Goal: Information Seeking & Learning: Stay updated

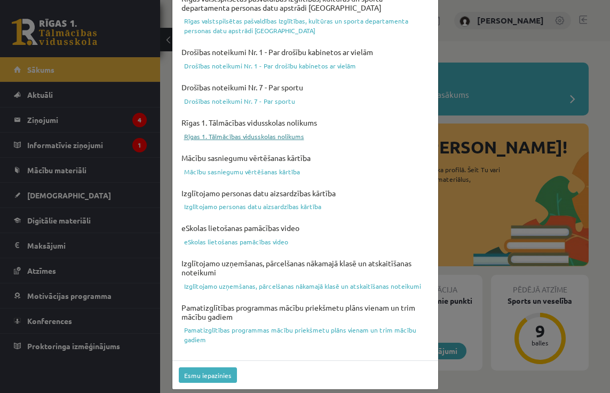
scroll to position [368, 0]
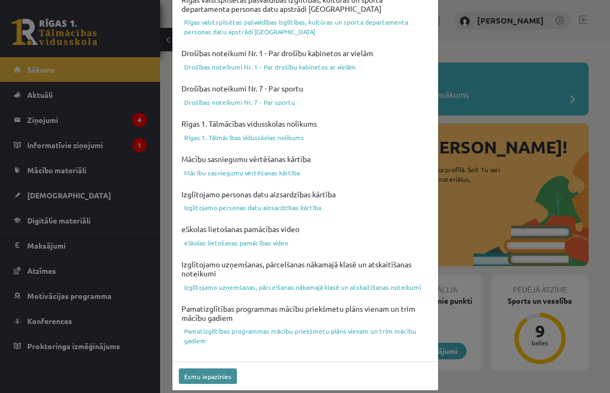
click at [209, 369] on button "Esmu iepazinies" at bounding box center [208, 375] width 58 height 15
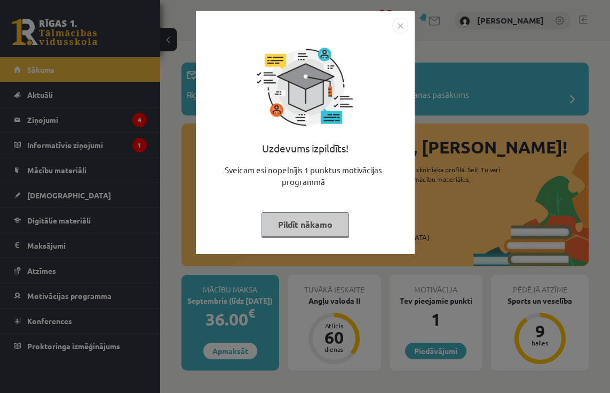
click at [401, 26] on img "Close" at bounding box center [401, 26] width 16 height 16
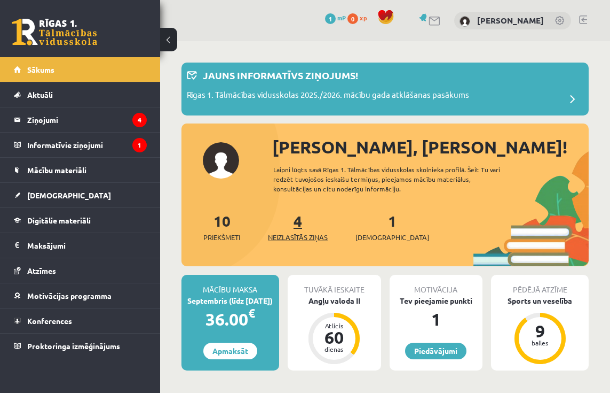
click at [292, 236] on span "Neizlasītās ziņas" at bounding box center [298, 237] width 60 height 11
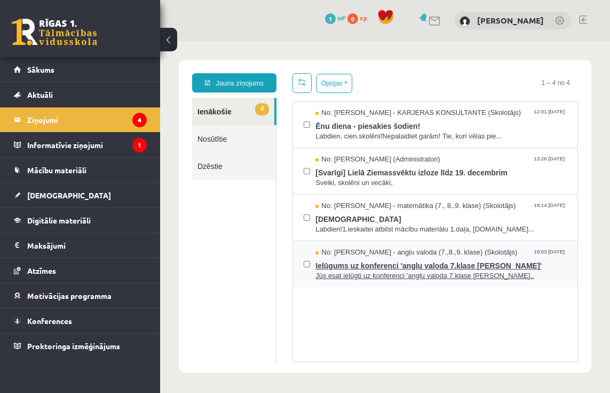
click at [378, 267] on span "Ielūgums uz konferenci 'angļu valoda 7.klase Daniels Roberts Vitkus'" at bounding box center [442, 263] width 252 height 13
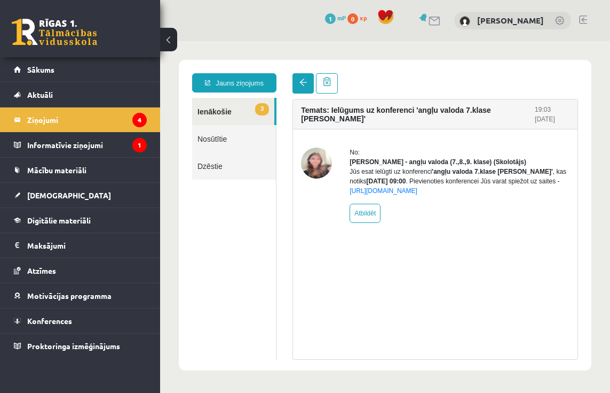
click at [303, 81] on span at bounding box center [303, 82] width 7 height 7
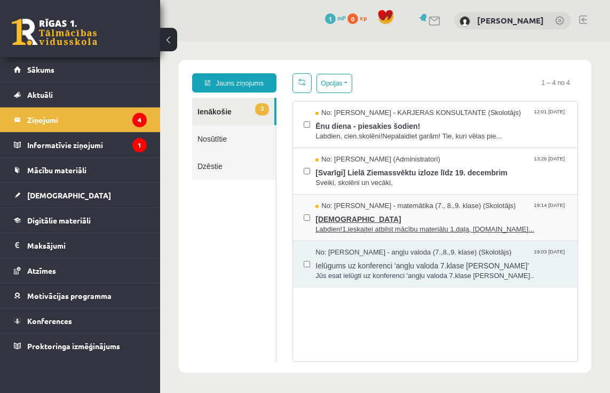
click at [334, 217] on span "[DEMOGRAPHIC_DATA]" at bounding box center [442, 217] width 252 height 13
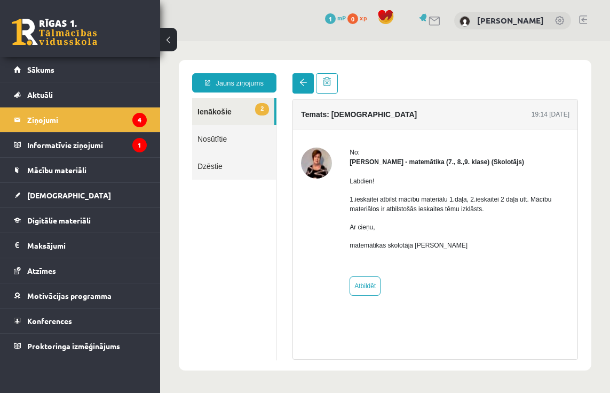
click at [302, 83] on span at bounding box center [303, 82] width 7 height 7
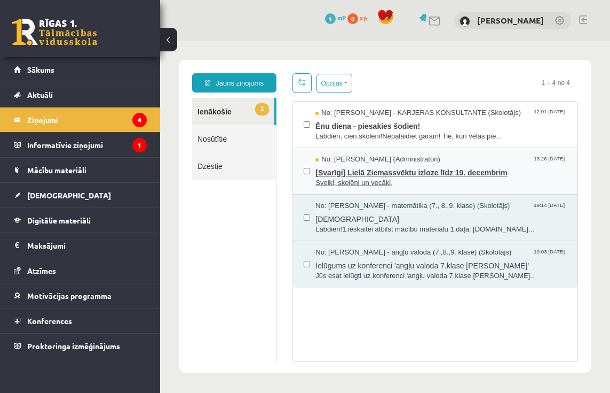
click at [378, 173] on span "[Svarīgi] Lielā Ziemassvēktu izloze līdz 19. decembrim" at bounding box center [442, 171] width 252 height 13
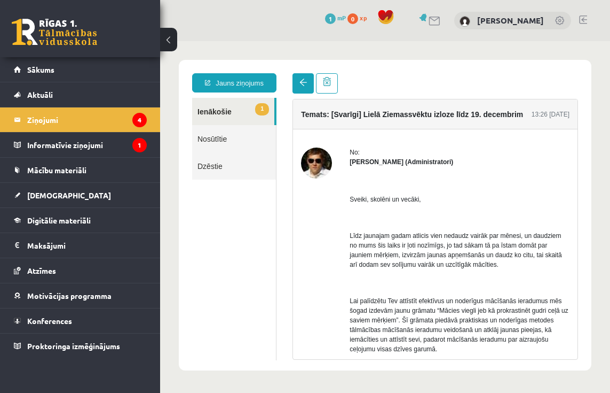
click at [305, 82] on span at bounding box center [303, 82] width 7 height 7
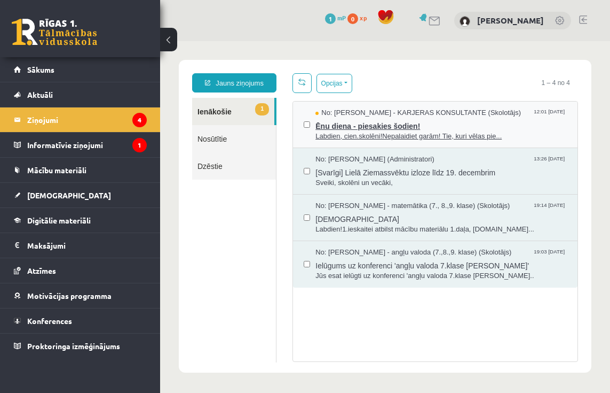
click at [398, 128] on span "Ēnu diena - piesakies šodien!" at bounding box center [442, 124] width 252 height 13
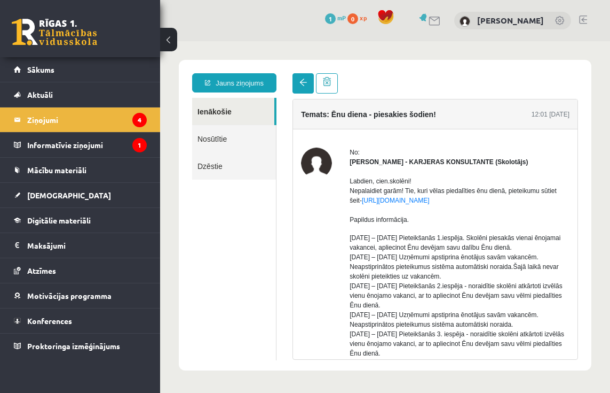
click at [300, 83] on span at bounding box center [303, 82] width 7 height 7
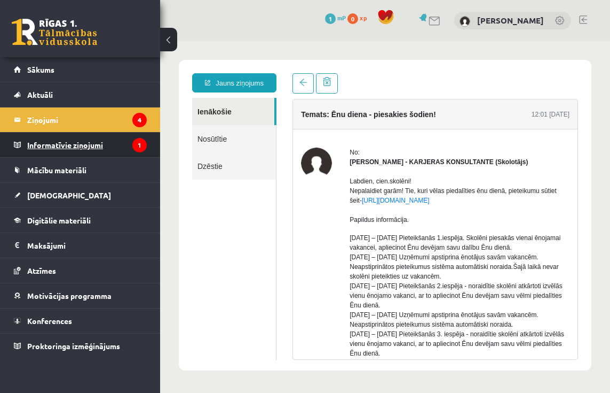
click at [79, 146] on legend "Informatīvie ziņojumi 1" at bounding box center [87, 144] width 120 height 25
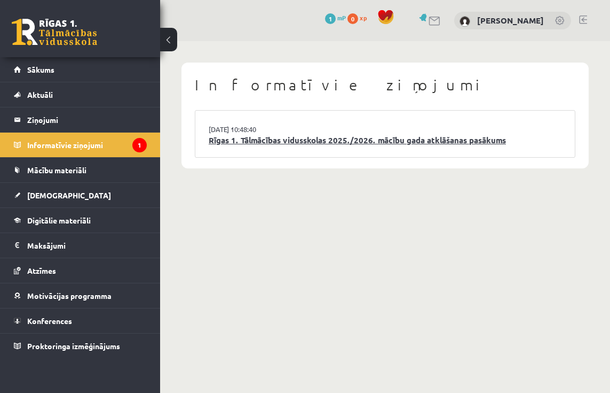
click at [334, 141] on link "Rīgas 1. Tālmācības vidusskolas 2025./2026. mācību gada atklāšanas pasākums" at bounding box center [385, 140] width 353 height 12
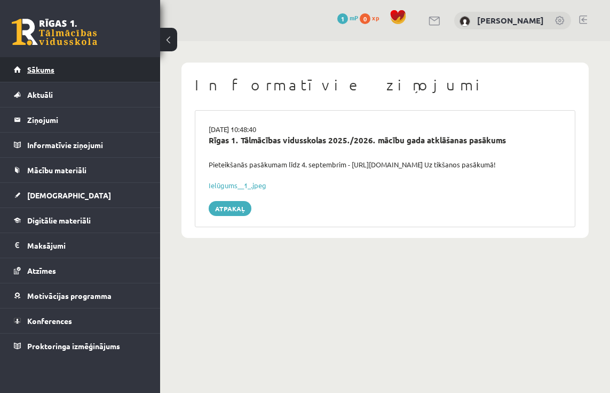
click at [40, 73] on span "Sākums" at bounding box center [40, 70] width 27 height 10
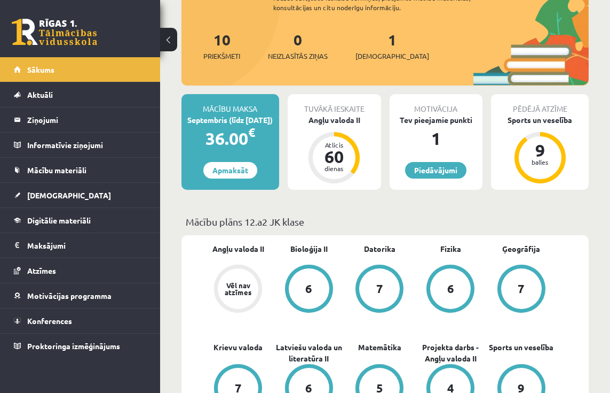
scroll to position [119, 0]
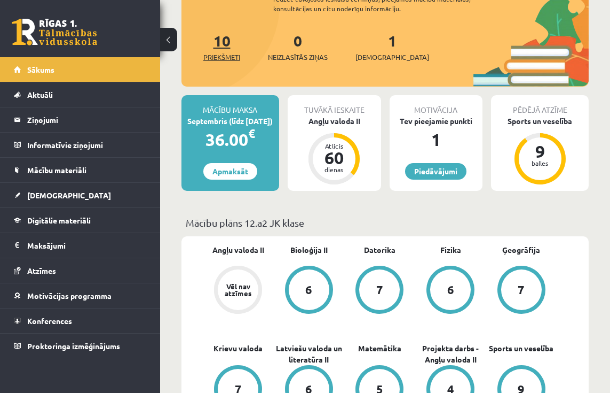
click at [230, 54] on span "Priekšmeti" at bounding box center [221, 57] width 37 height 11
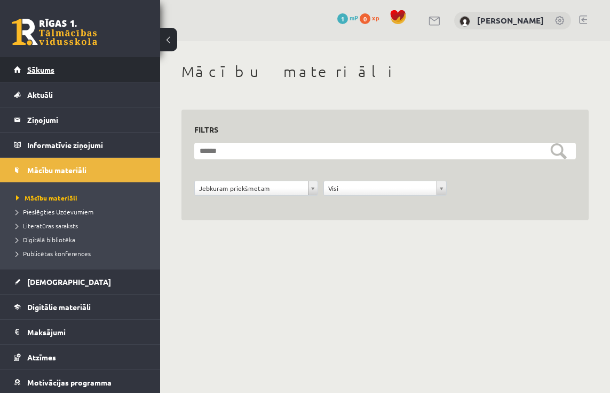
click at [43, 68] on span "Sākums" at bounding box center [40, 70] width 27 height 10
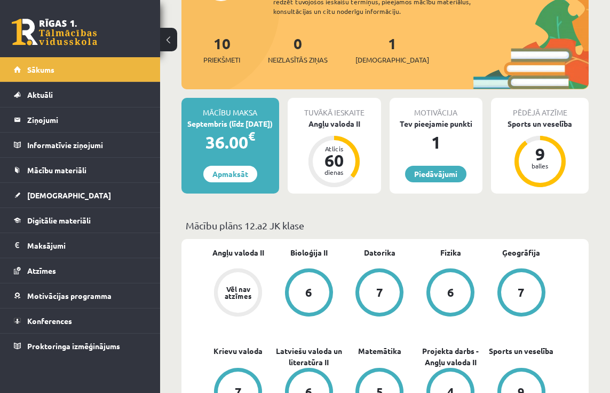
scroll to position [99, 0]
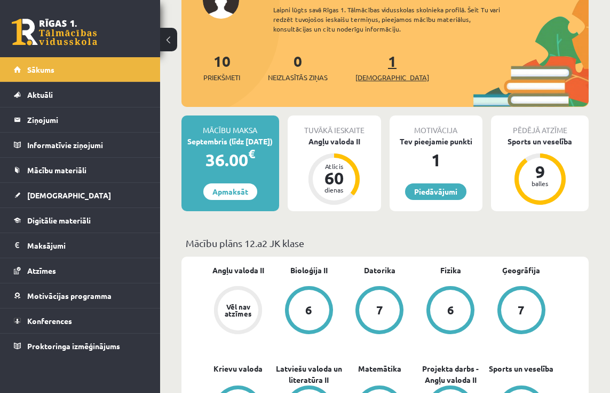
click at [378, 74] on span "[DEMOGRAPHIC_DATA]" at bounding box center [393, 77] width 74 height 11
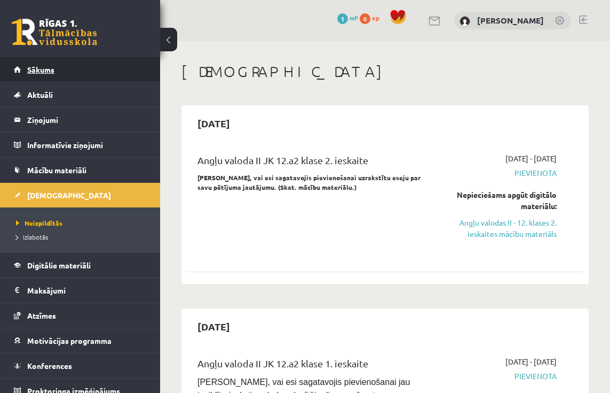
click at [28, 66] on span "Sākums" at bounding box center [40, 70] width 27 height 10
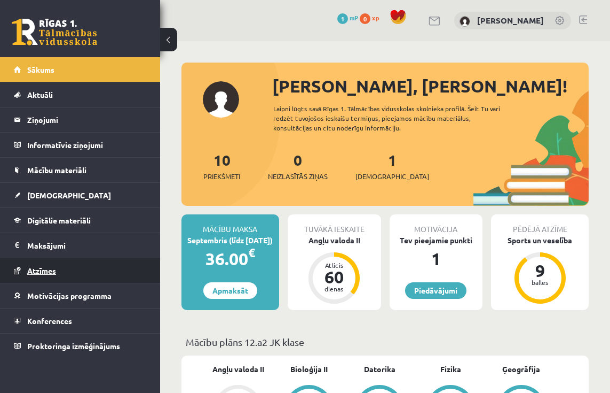
click at [46, 272] on span "Atzīmes" at bounding box center [41, 270] width 29 height 10
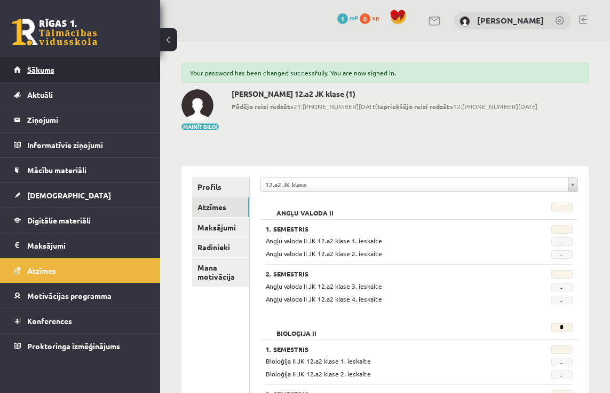
click at [37, 66] on span "Sākums" at bounding box center [40, 70] width 27 height 10
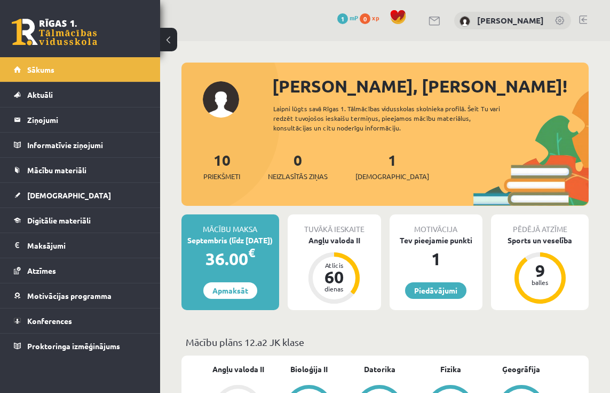
click at [371, 19] on span "0" at bounding box center [365, 18] width 11 height 11
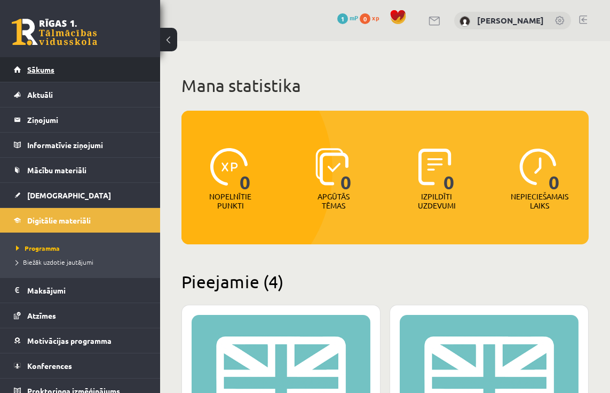
click at [33, 66] on span "Sākums" at bounding box center [40, 70] width 27 height 10
